Goal: Transaction & Acquisition: Purchase product/service

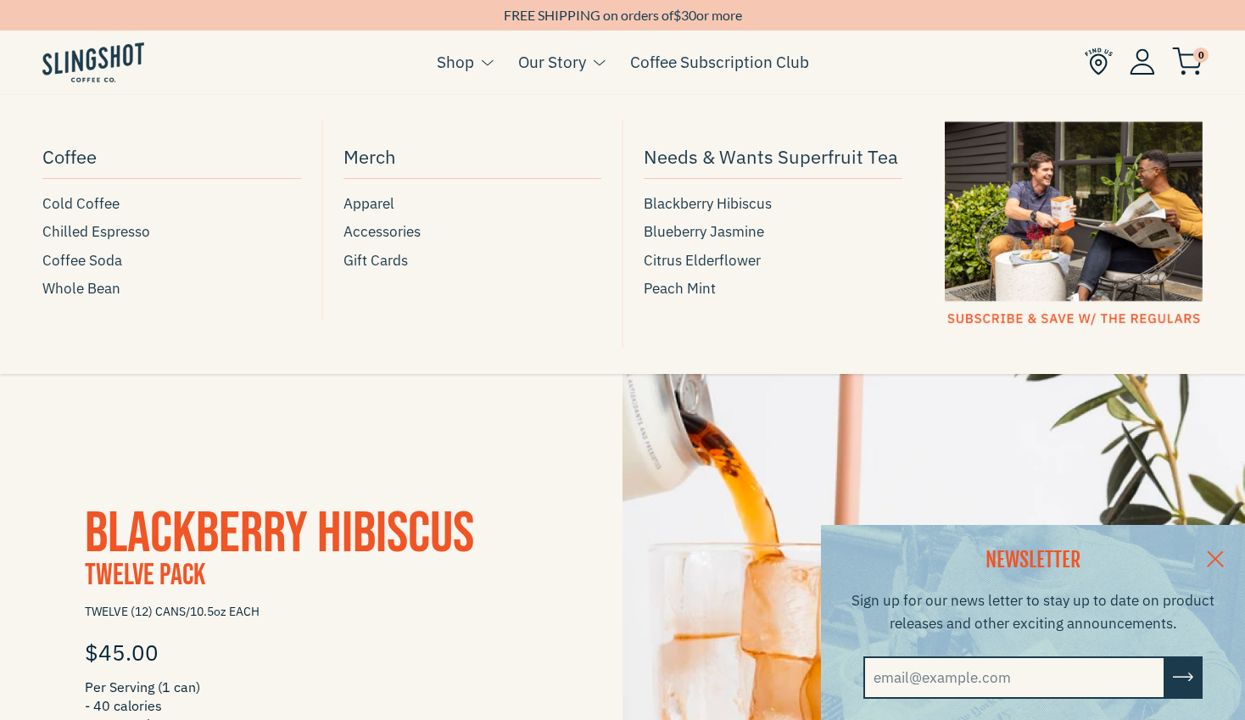
click at [464, 64] on link "Shop" at bounding box center [455, 61] width 37 height 25
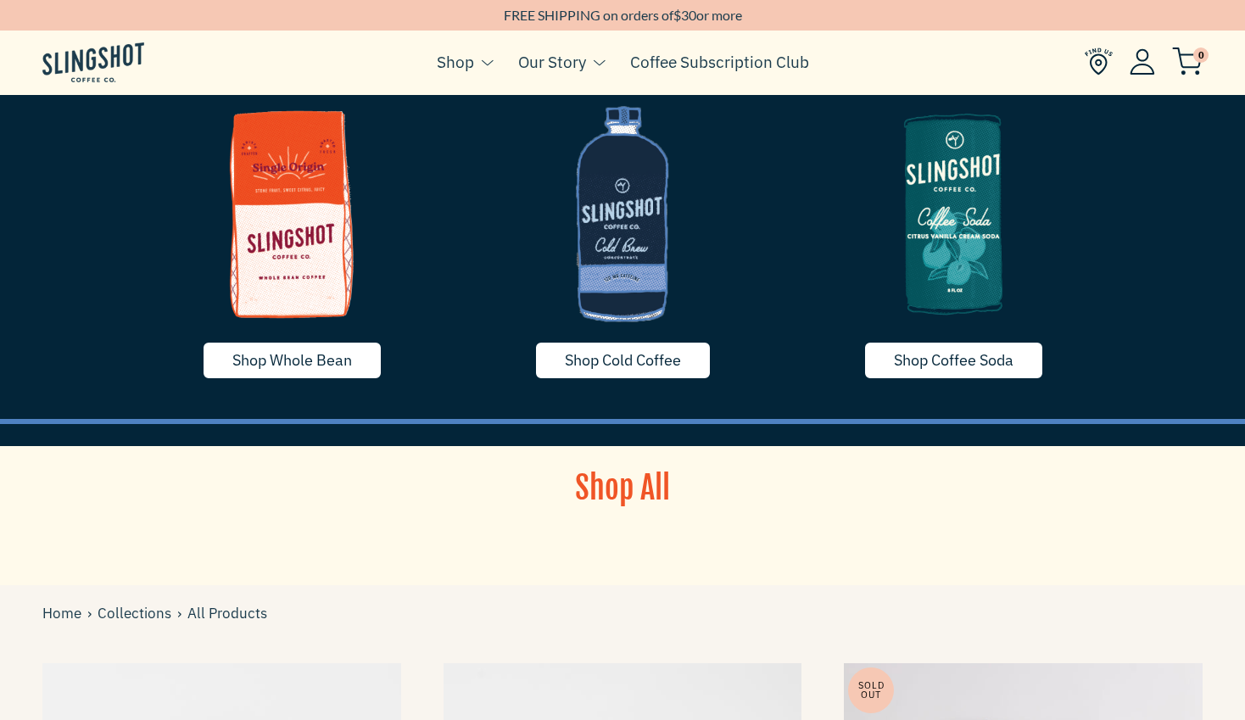
scroll to position [53, 0]
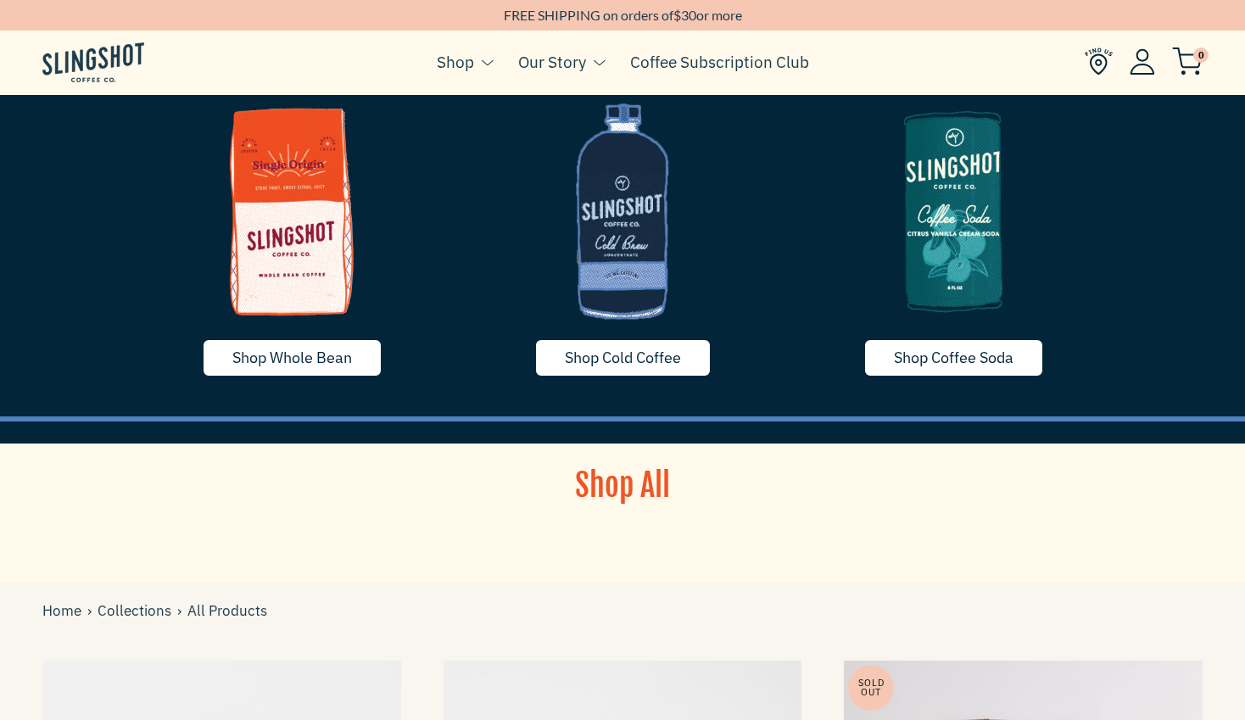
click at [694, 357] on link "Shop Cold Coffee" at bounding box center [622, 357] width 177 height 39
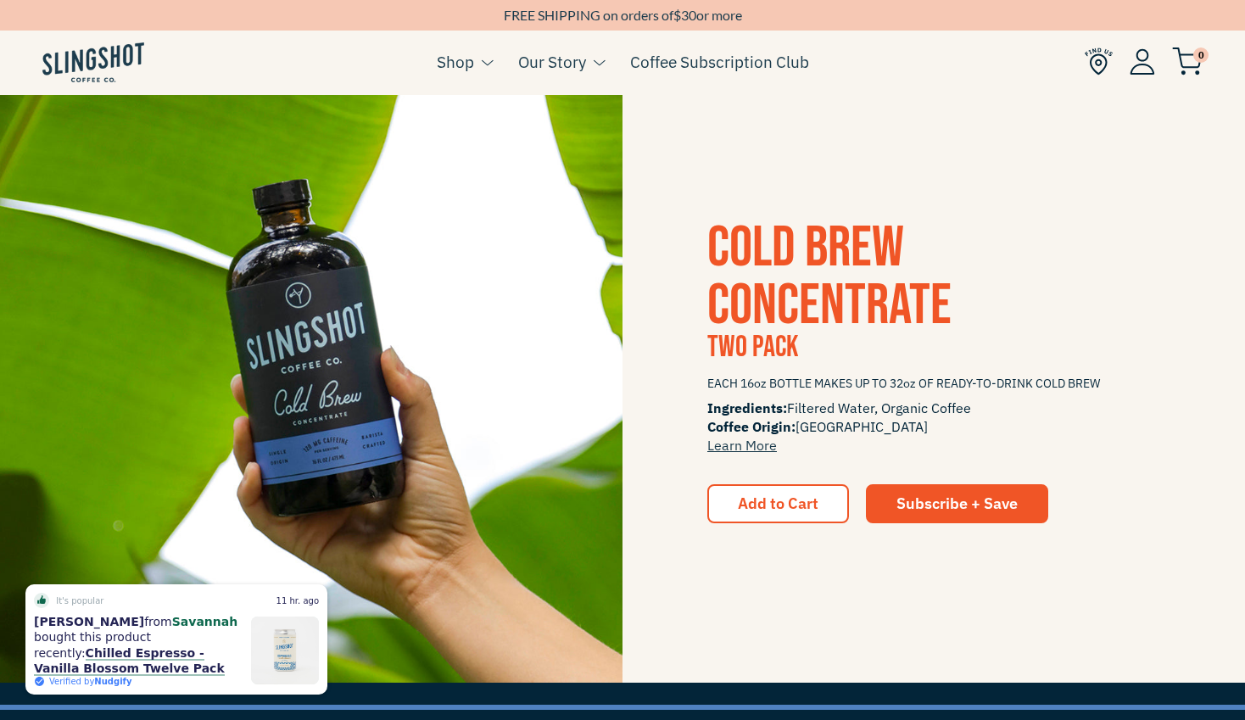
scroll to position [2298, 0]
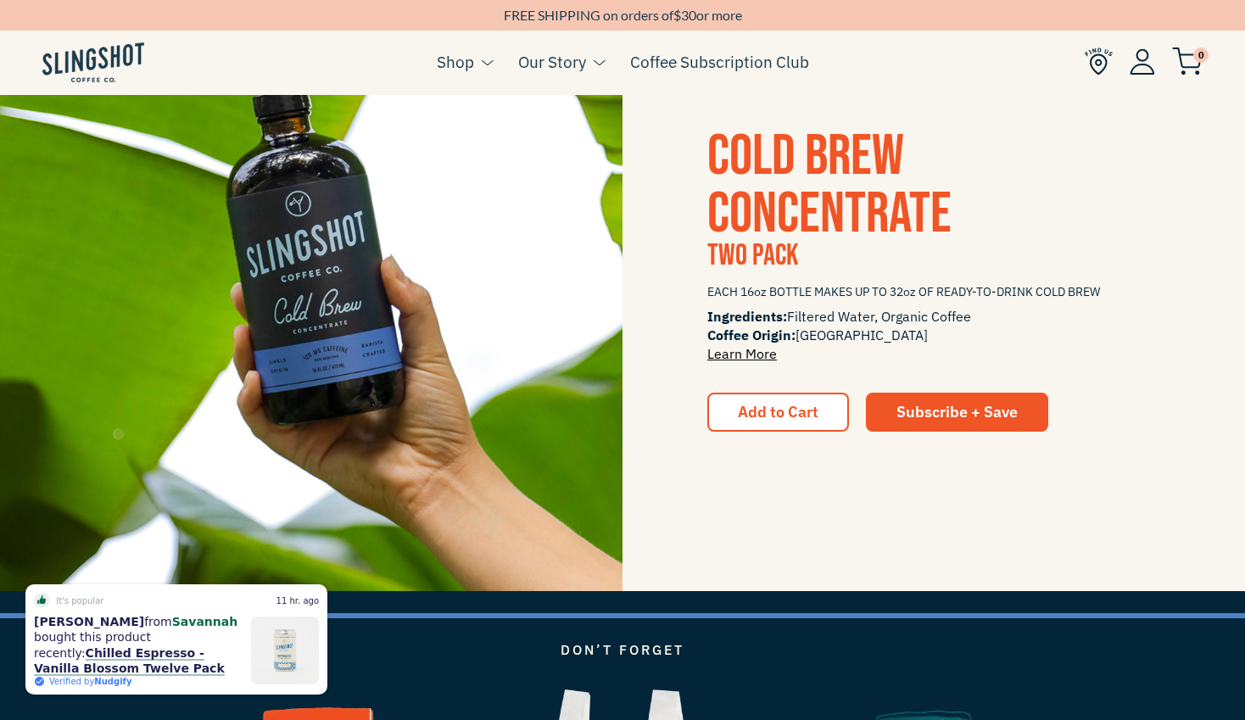
click at [732, 356] on link "Learn More" at bounding box center [742, 353] width 70 height 17
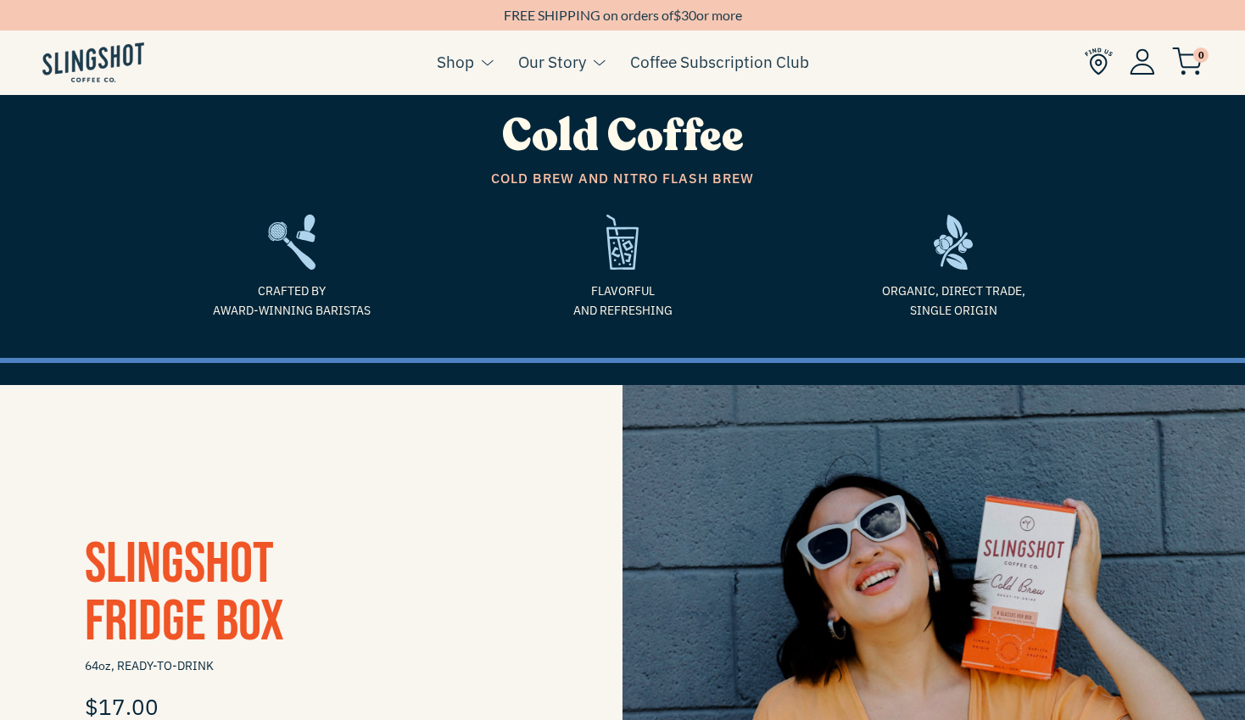
scroll to position [0, 0]
